Goal: Communication & Community: Answer question/provide support

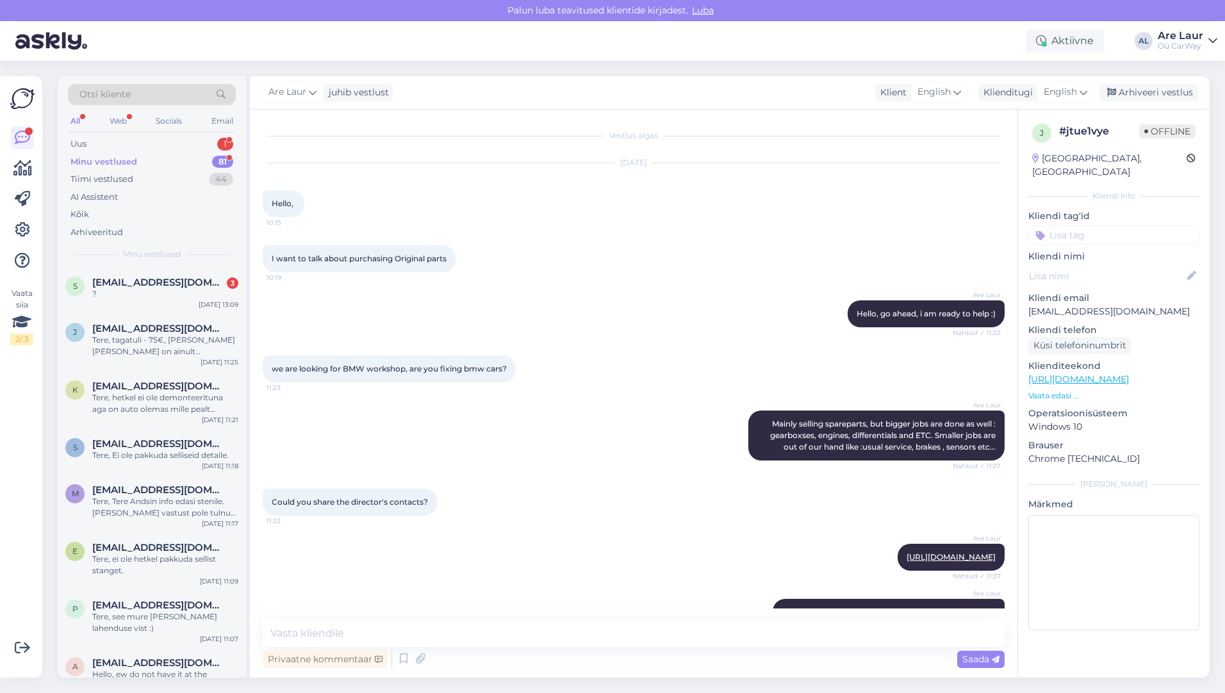
scroll to position [197, 0]
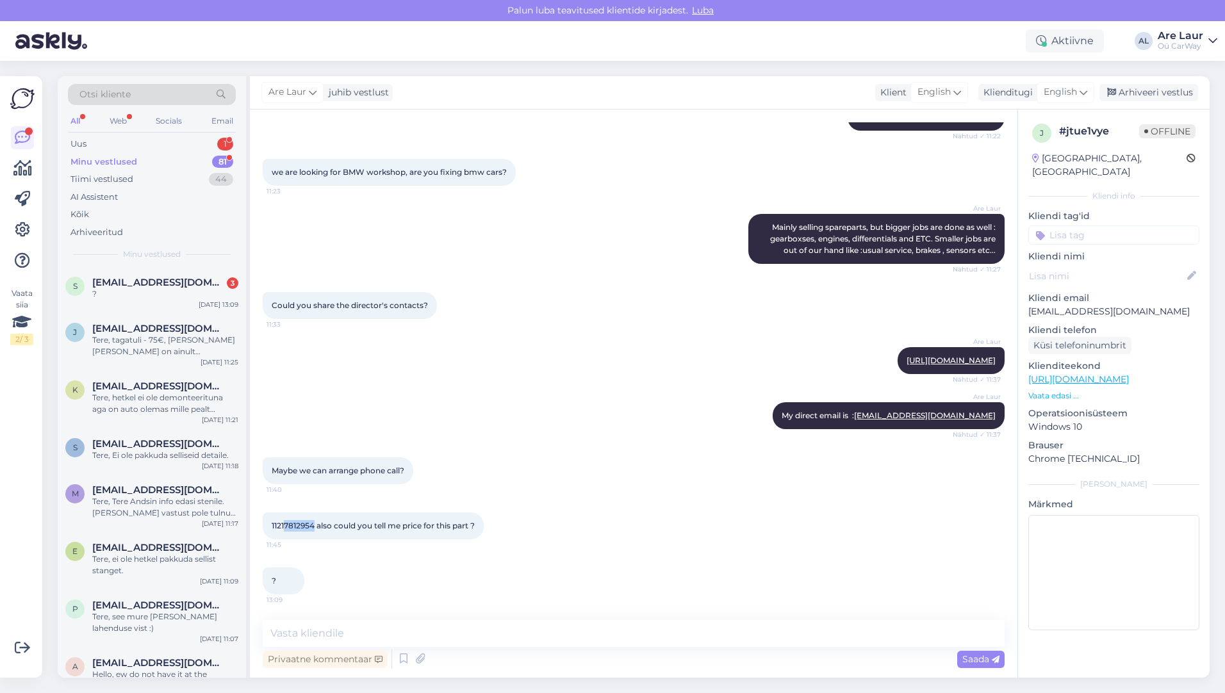
drag, startPoint x: 315, startPoint y: 527, endPoint x: 286, endPoint y: 527, distance: 28.8
click at [286, 527] on span "11217812954 also could you tell me price for this part ?" at bounding box center [373, 526] width 203 height 10
copy span "7812954"
click at [295, 527] on span "11217812954 also could you tell me price for this part ?" at bounding box center [373, 526] width 203 height 10
drag, startPoint x: 314, startPoint y: 526, endPoint x: 270, endPoint y: 526, distance: 43.6
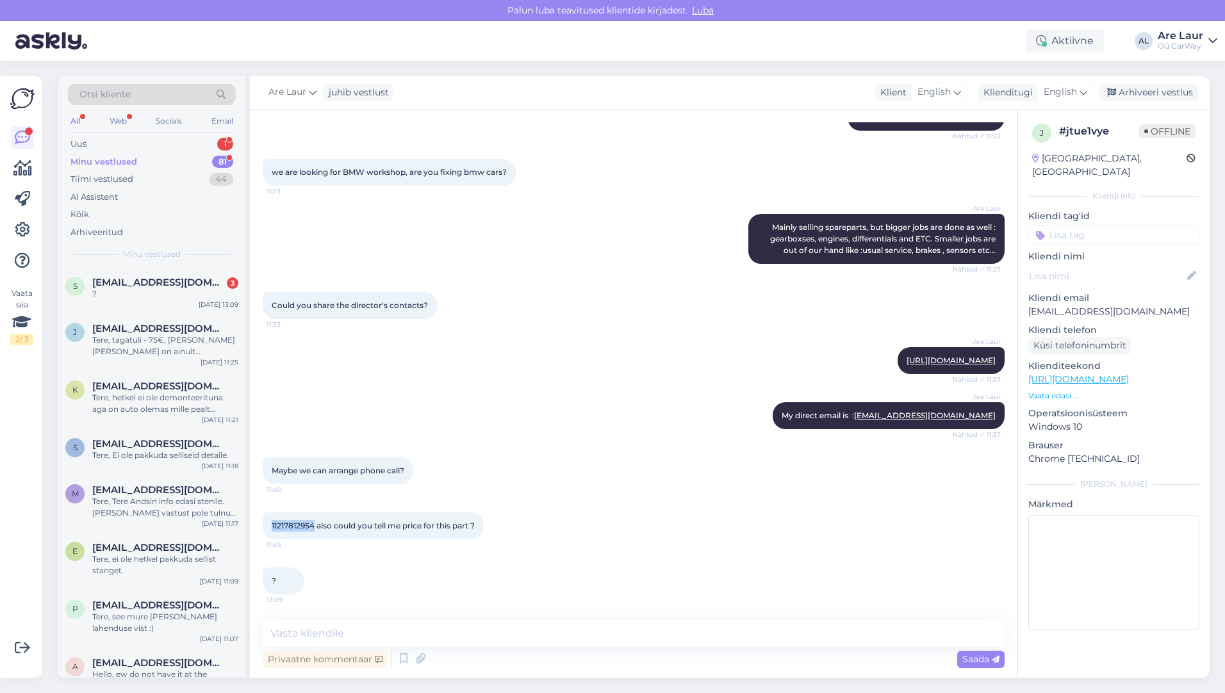
click at [270, 526] on div "11217812954 also could you tell me price for this part ? 11:45" at bounding box center [373, 525] width 221 height 27
copy span "11217812954"
click at [373, 632] on textarea at bounding box center [634, 633] width 742 height 27
paste textarea "[URL][DOMAIN_NAME]"
type textarea "[URL][DOMAIN_NAME]"
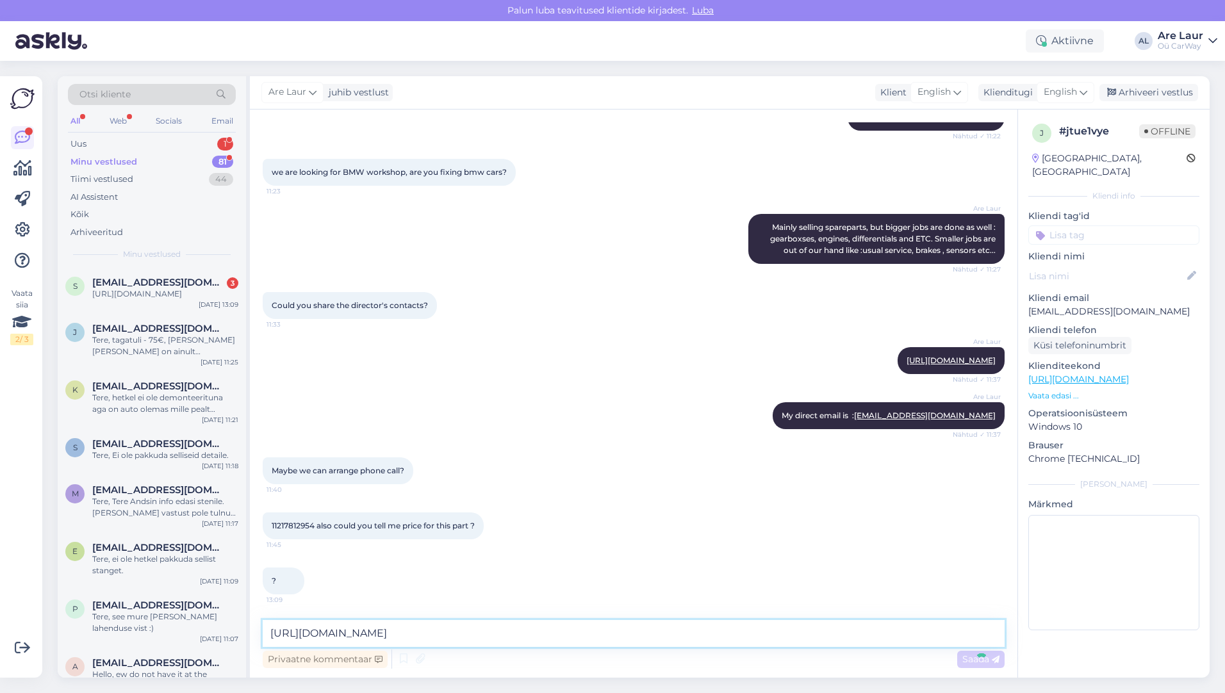
scroll to position [263, 0]
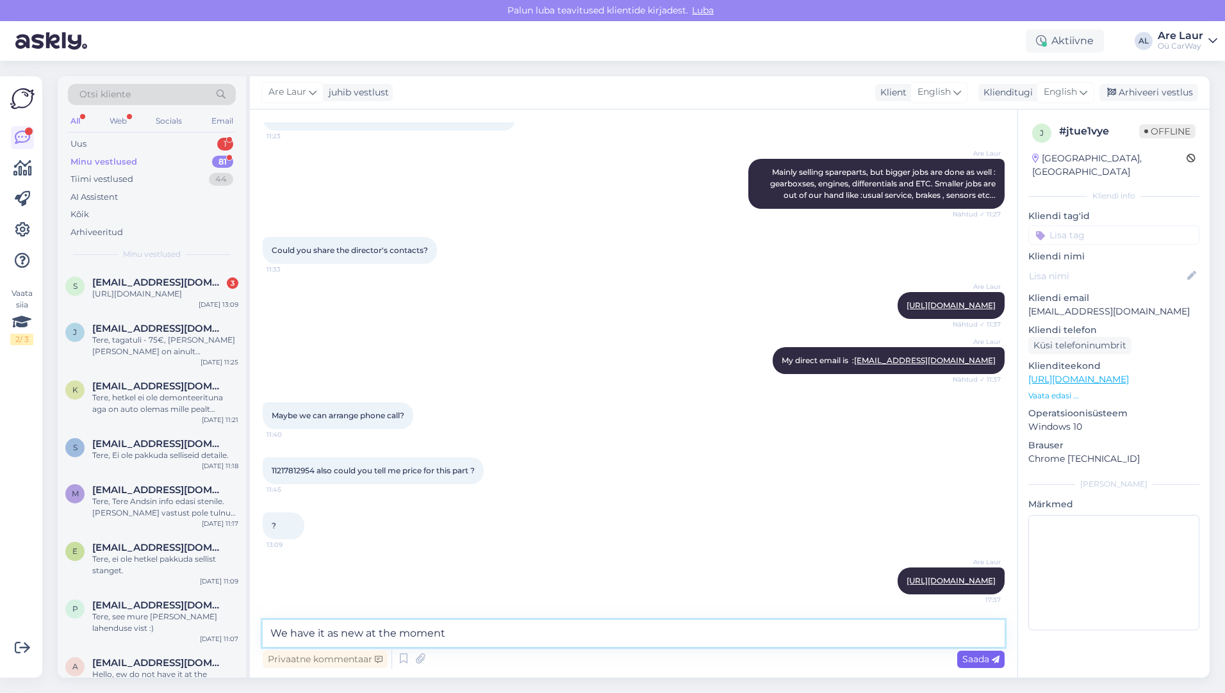
type textarea "We have it as new at the moment"
click at [965, 656] on span "Saada" at bounding box center [980, 659] width 37 height 12
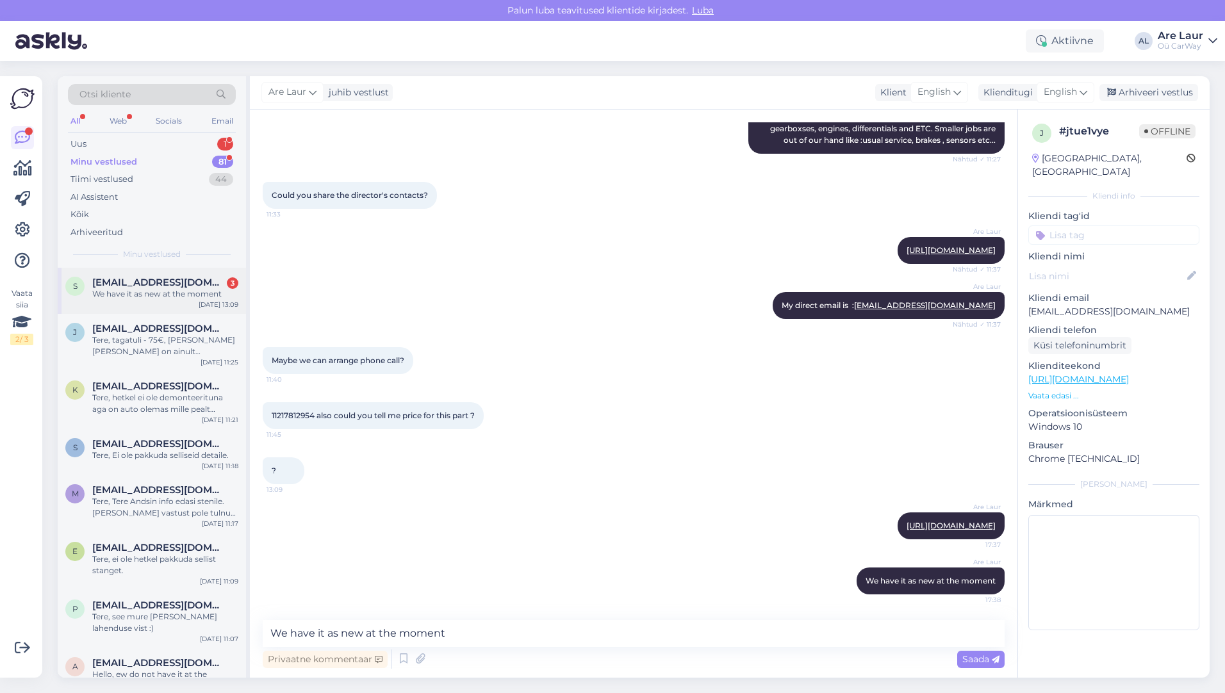
click at [152, 287] on span "[EMAIL_ADDRESS][DOMAIN_NAME]" at bounding box center [158, 283] width 133 height 12
click at [159, 331] on span "[EMAIL_ADDRESS][DOMAIN_NAME]" at bounding box center [158, 329] width 133 height 12
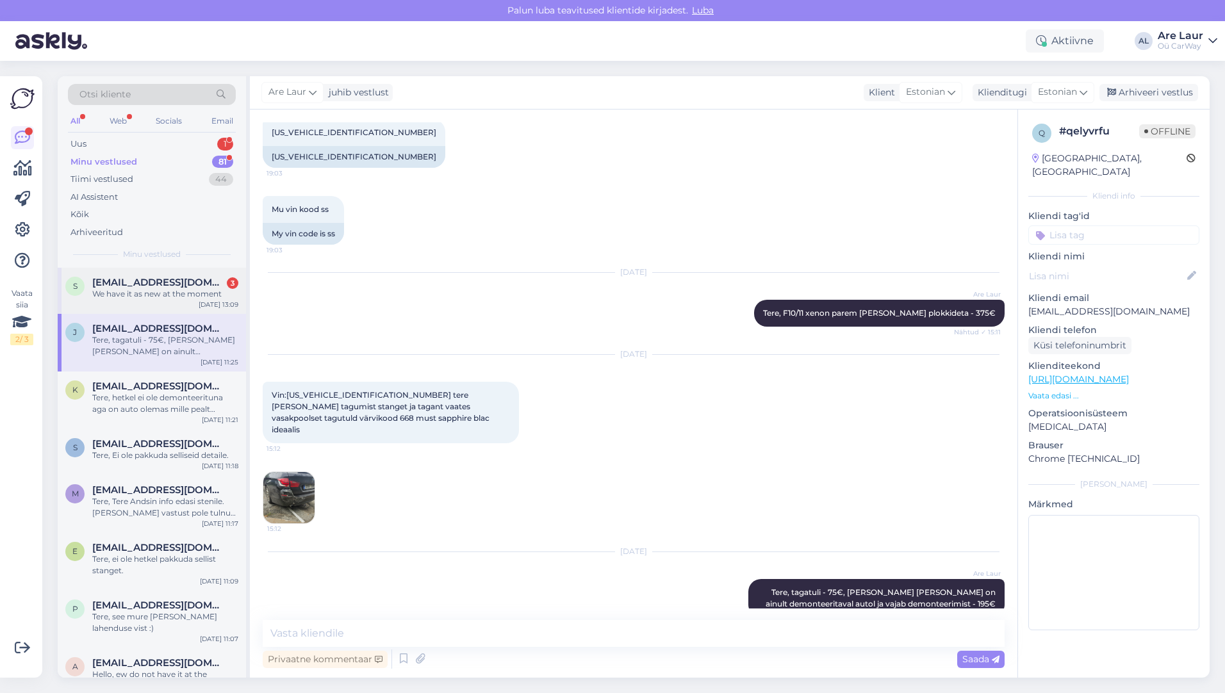
click at [154, 291] on div "We have it as new at the moment" at bounding box center [165, 294] width 146 height 12
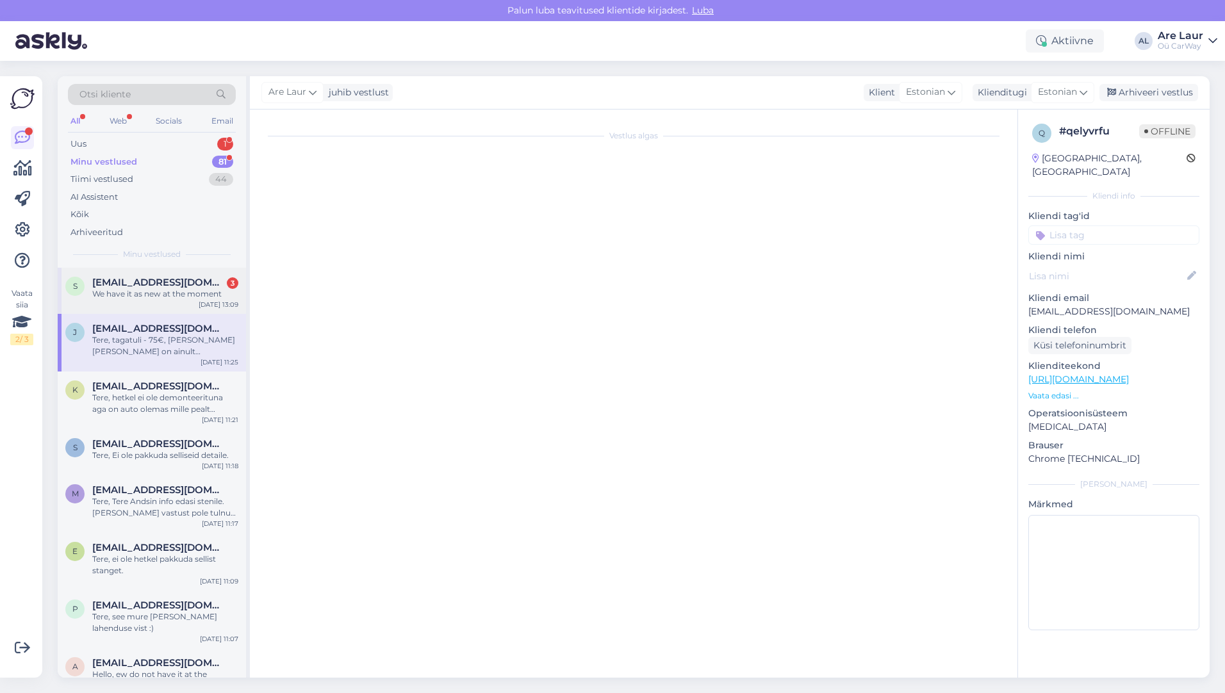
scroll to position [318, 0]
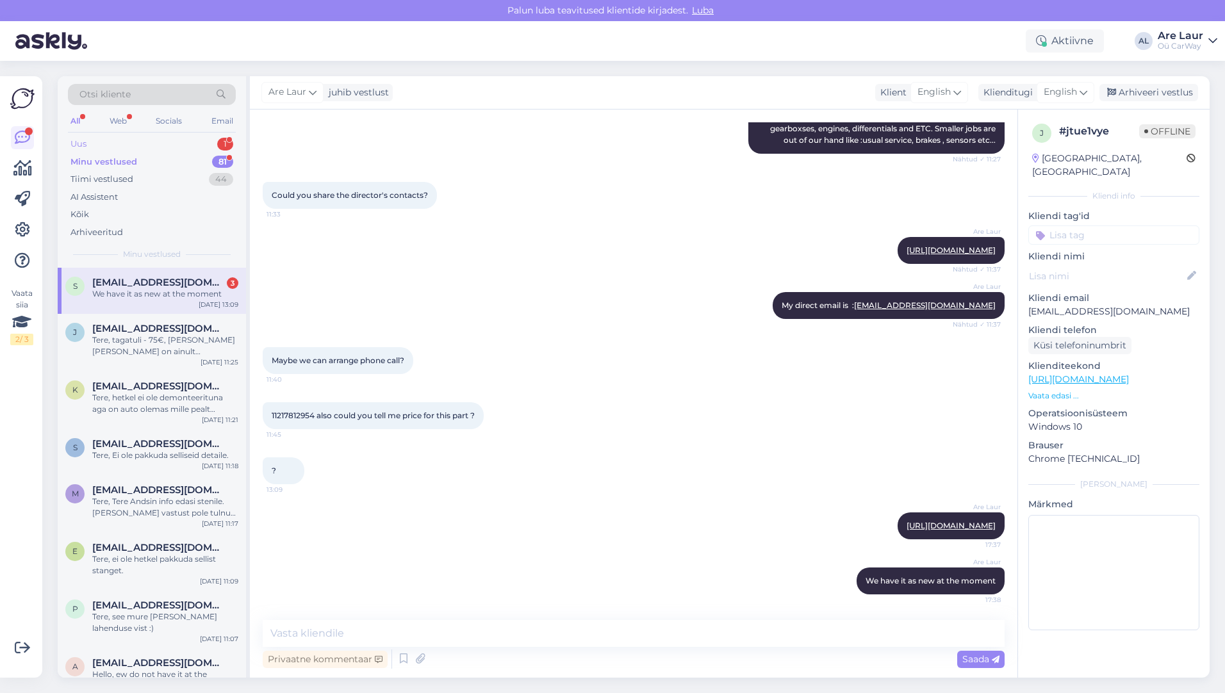
click at [126, 144] on div "Uus 1" at bounding box center [152, 144] width 168 height 18
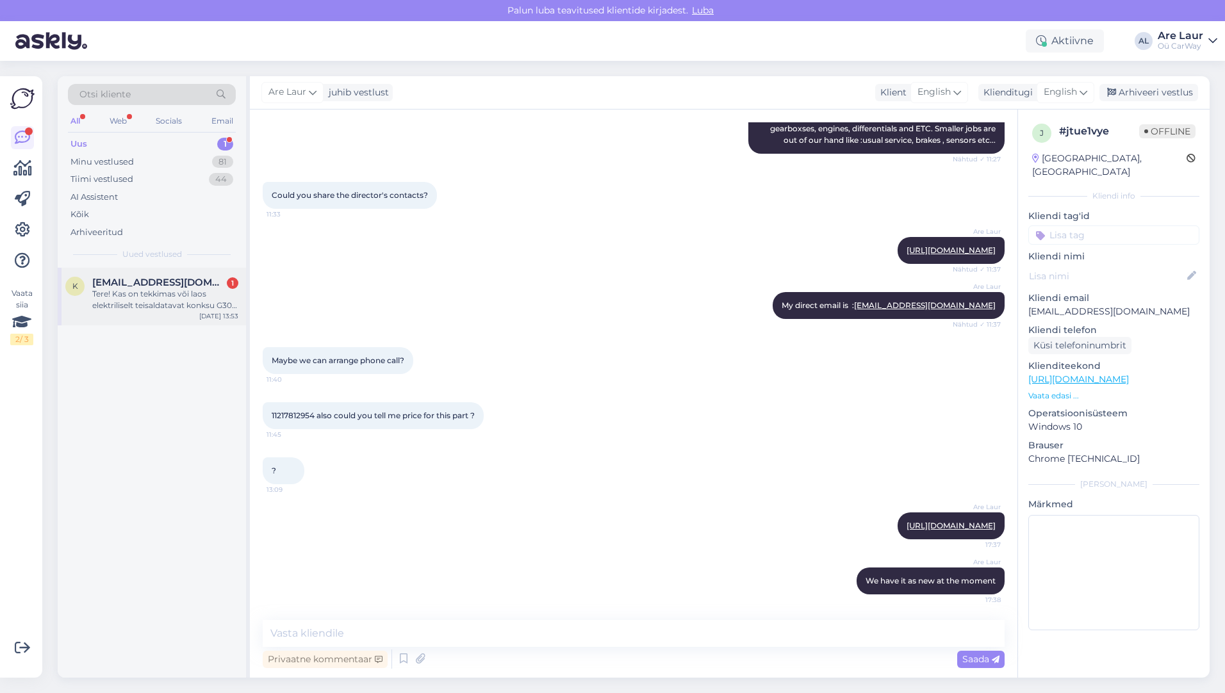
click at [148, 293] on div "Tere! Kas on tekkimas või laos elektriliselt teisaldatavat konksu G30 530dx sed…" at bounding box center [165, 299] width 146 height 23
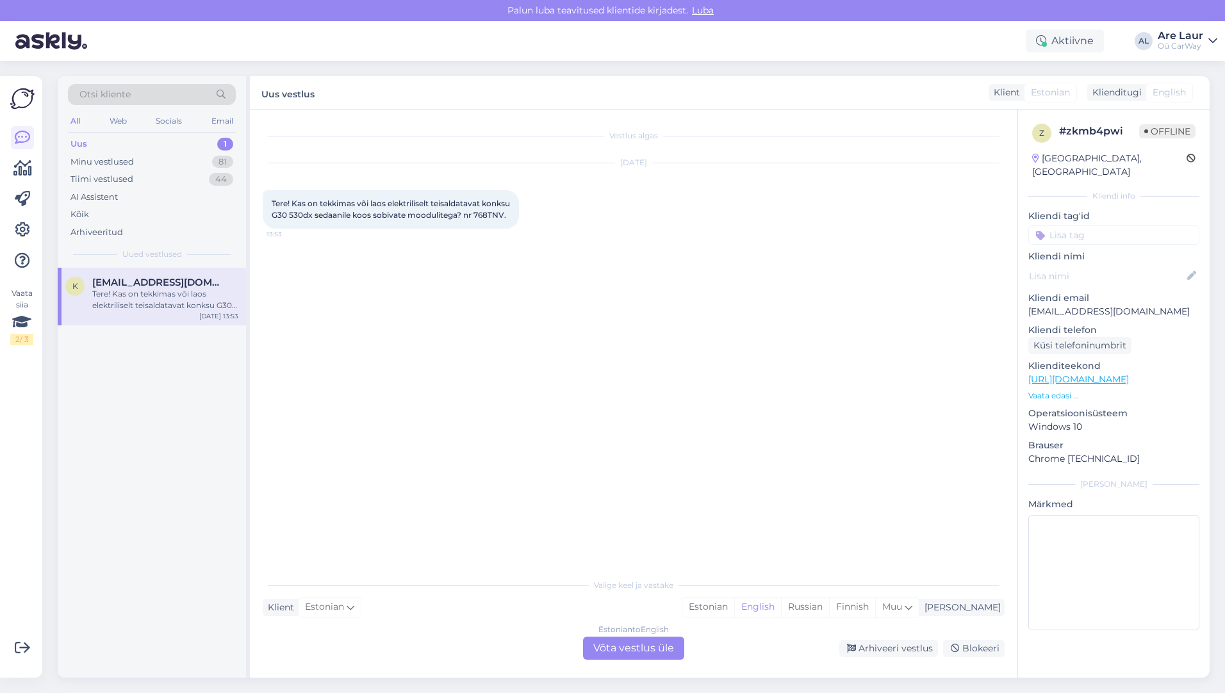
click at [622, 644] on div "Estonian to English Võta vestlus üle" at bounding box center [633, 648] width 101 height 23
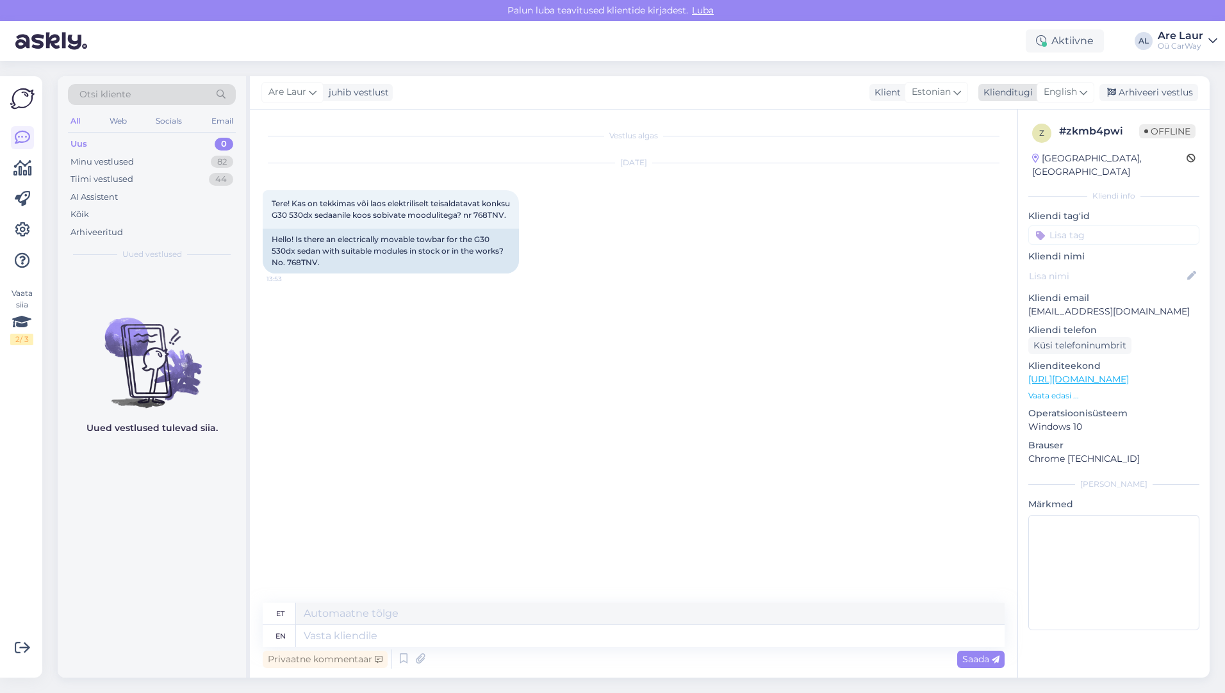
click at [1056, 94] on span "English" at bounding box center [1059, 92] width 33 height 14
click at [1009, 118] on input "en" at bounding box center [1036, 120] width 120 height 20
type input "est"
click at [1015, 152] on link "Estonian" at bounding box center [1036, 149] width 141 height 20
click at [350, 634] on textarea at bounding box center [634, 633] width 742 height 27
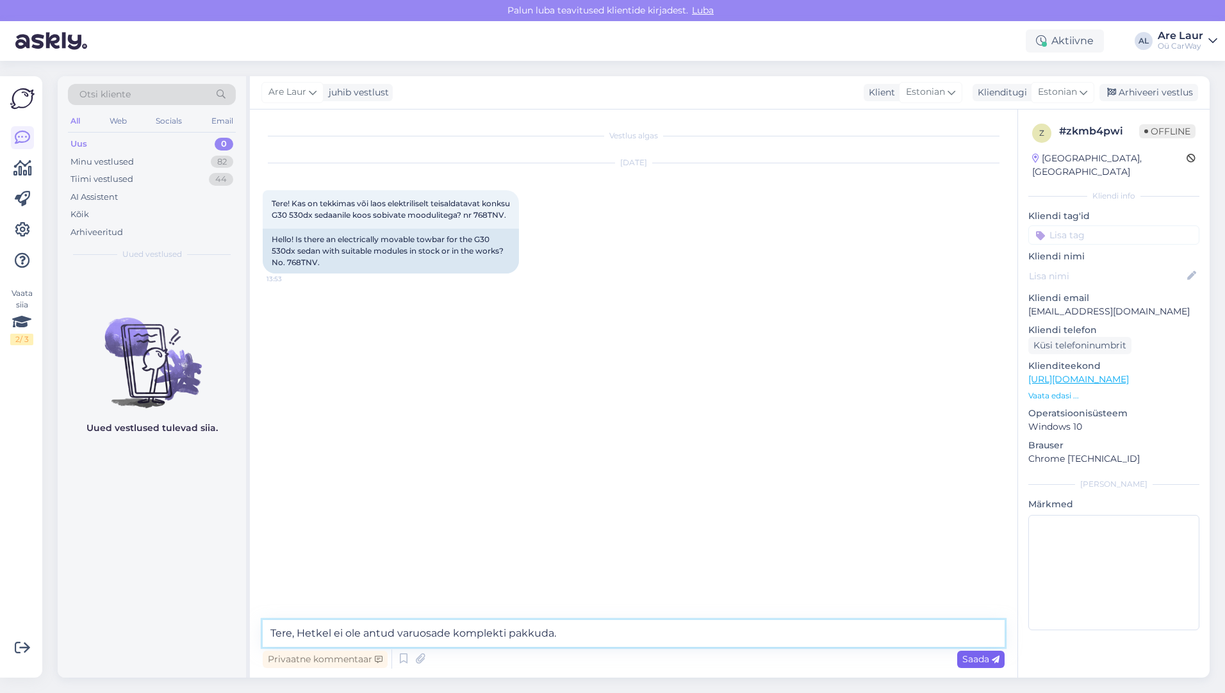
type textarea "Tere, Hetkel ei ole antud varuosade komplekti pakkuda."
click at [974, 662] on span "Saada" at bounding box center [980, 659] width 37 height 12
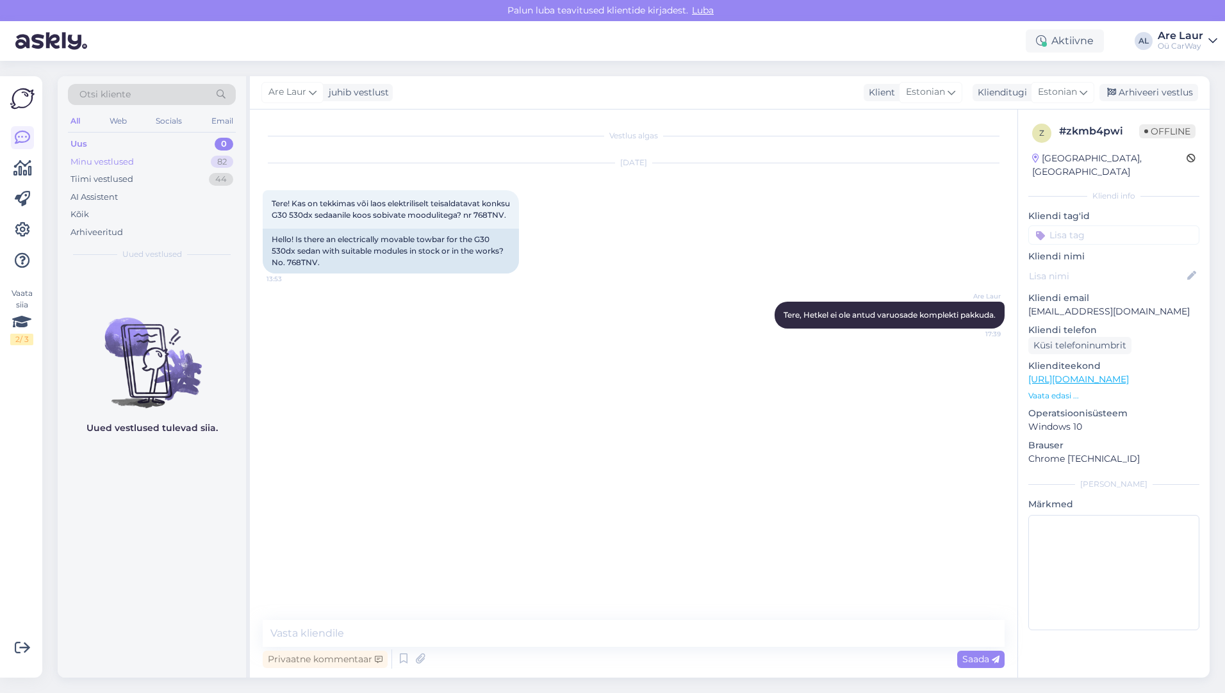
click at [133, 164] on div "Minu vestlused" at bounding box center [101, 162] width 63 height 13
